Goal: Information Seeking & Learning: Learn about a topic

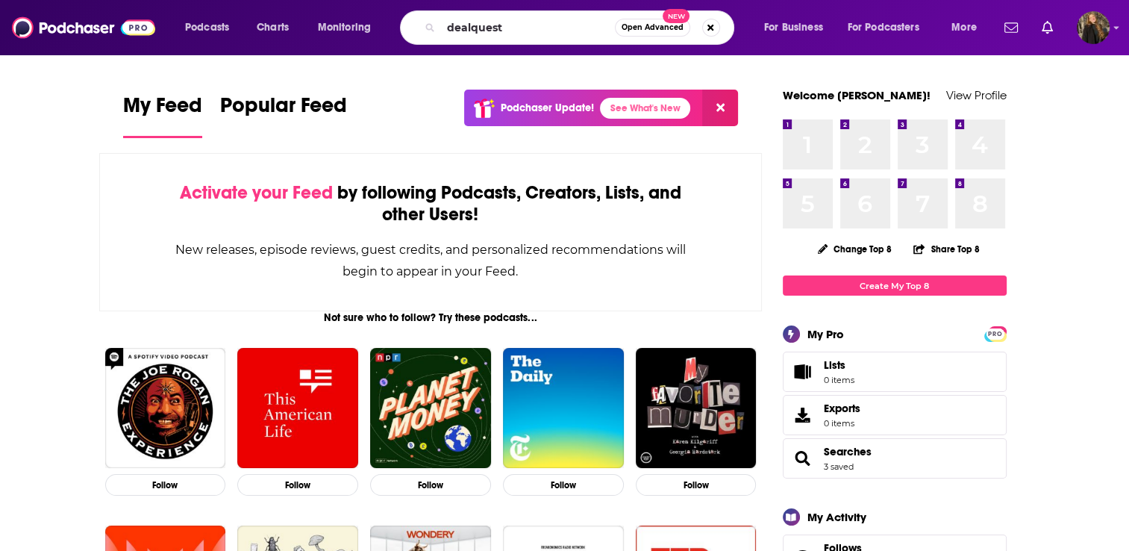
type input "dealquest"
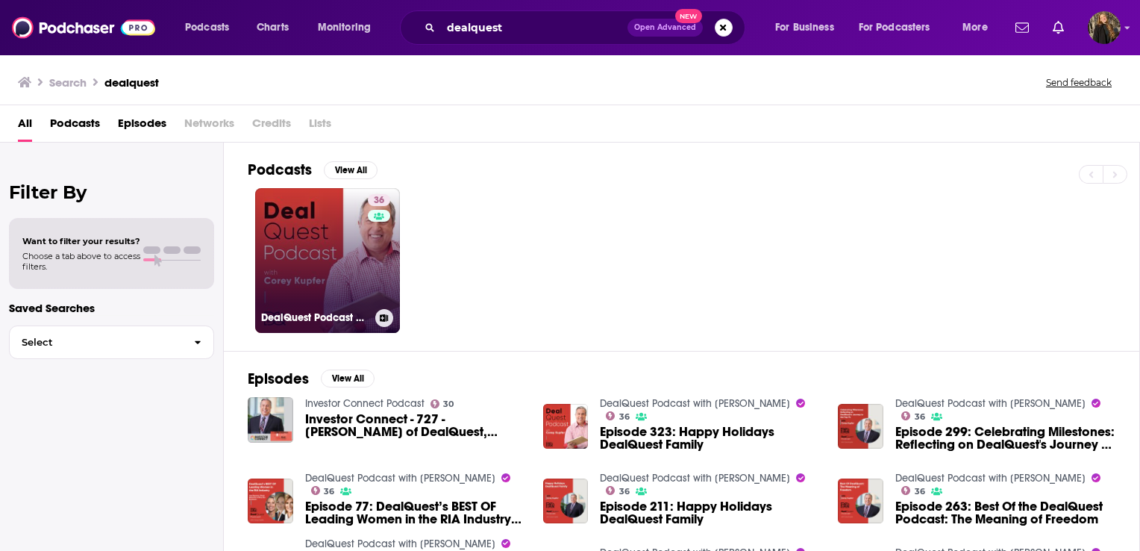
click at [313, 232] on link "36 DealQuest Podcast with [PERSON_NAME]" at bounding box center [327, 260] width 145 height 145
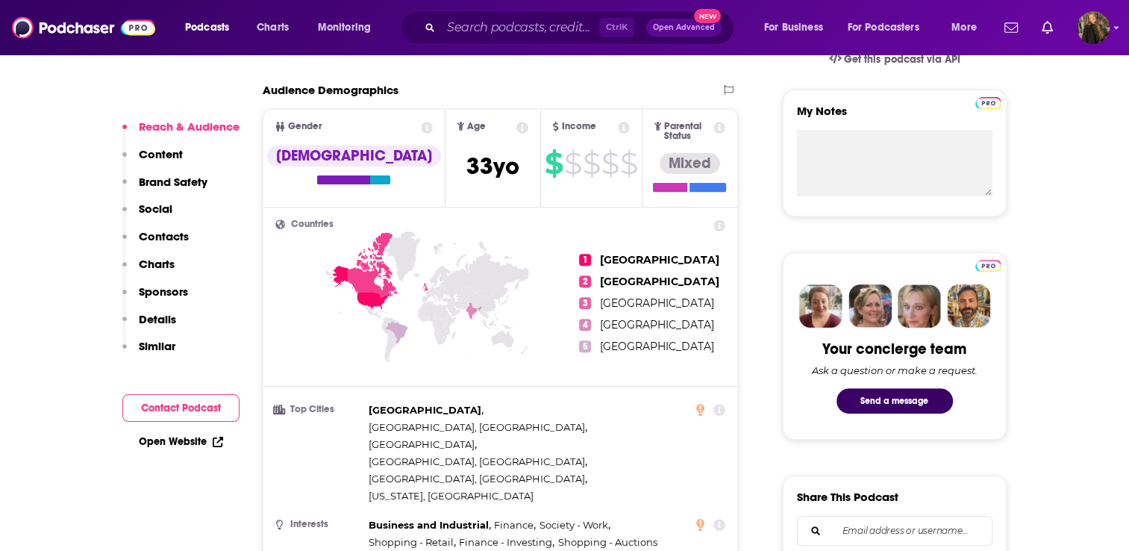
scroll to position [516, 0]
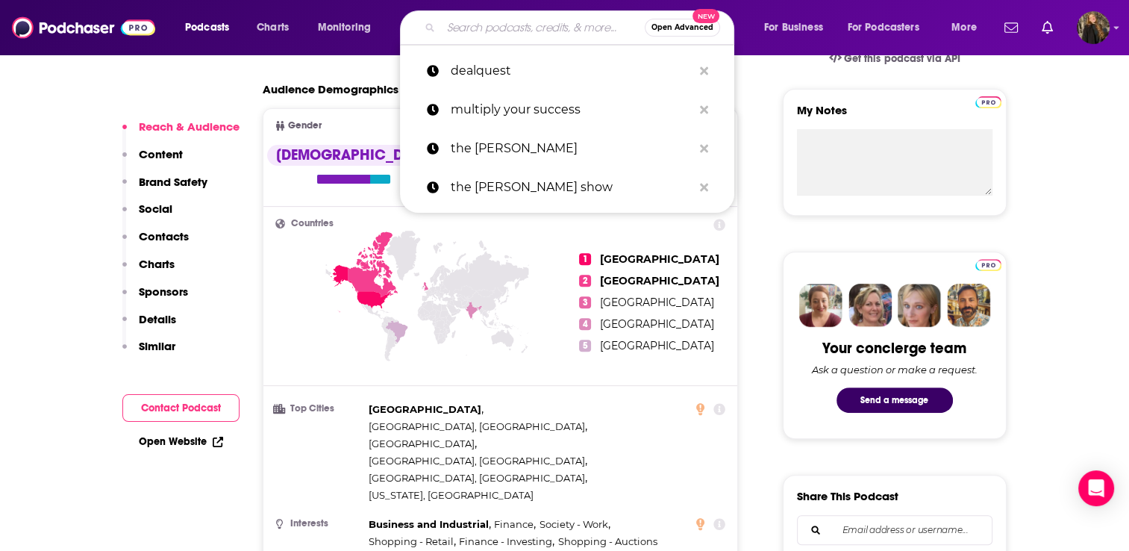
click at [546, 34] on input "Search podcasts, credits, & more..." at bounding box center [543, 28] width 204 height 24
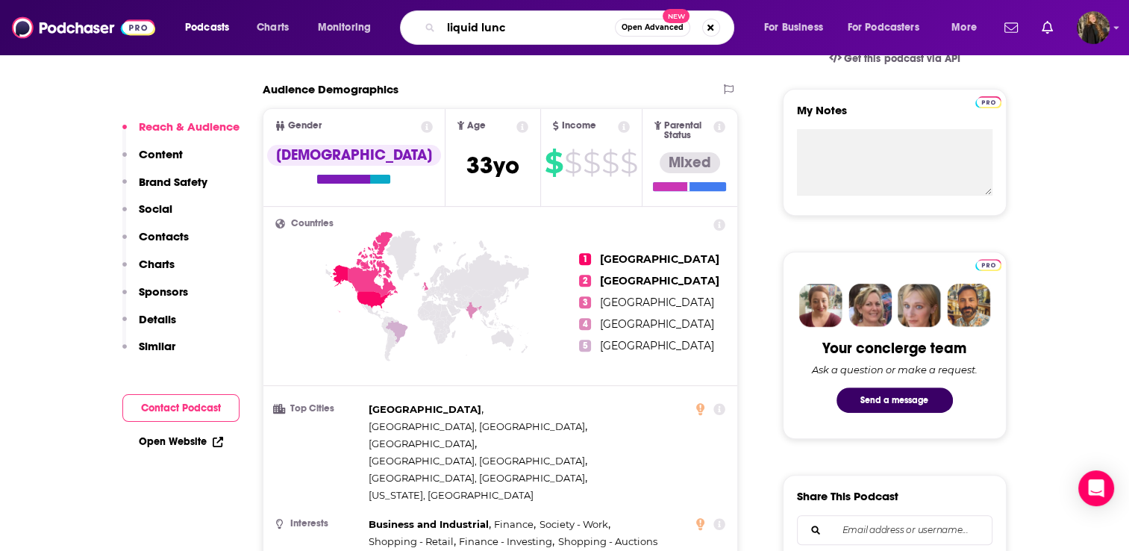
type input "liquid lunch"
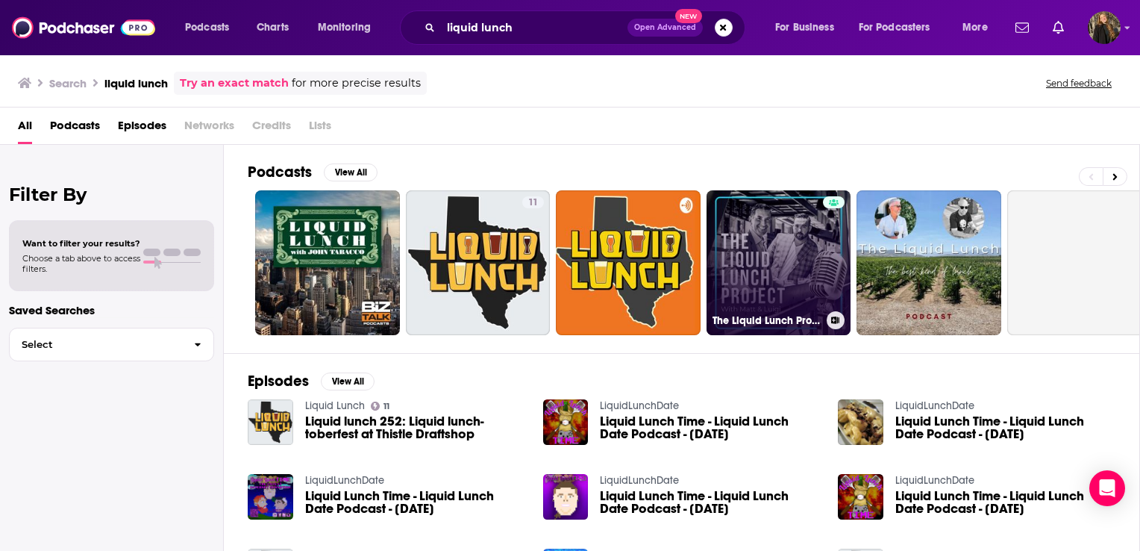
click at [729, 239] on link "The Liquid Lunch Project" at bounding box center [779, 262] width 145 height 145
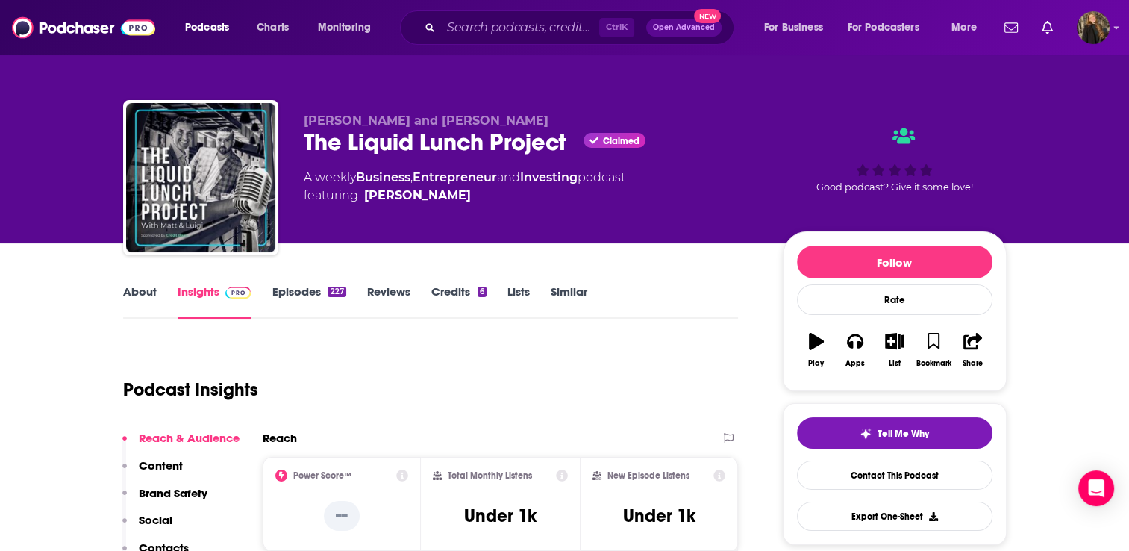
scroll to position [56, 0]
